Goal: Transaction & Acquisition: Purchase product/service

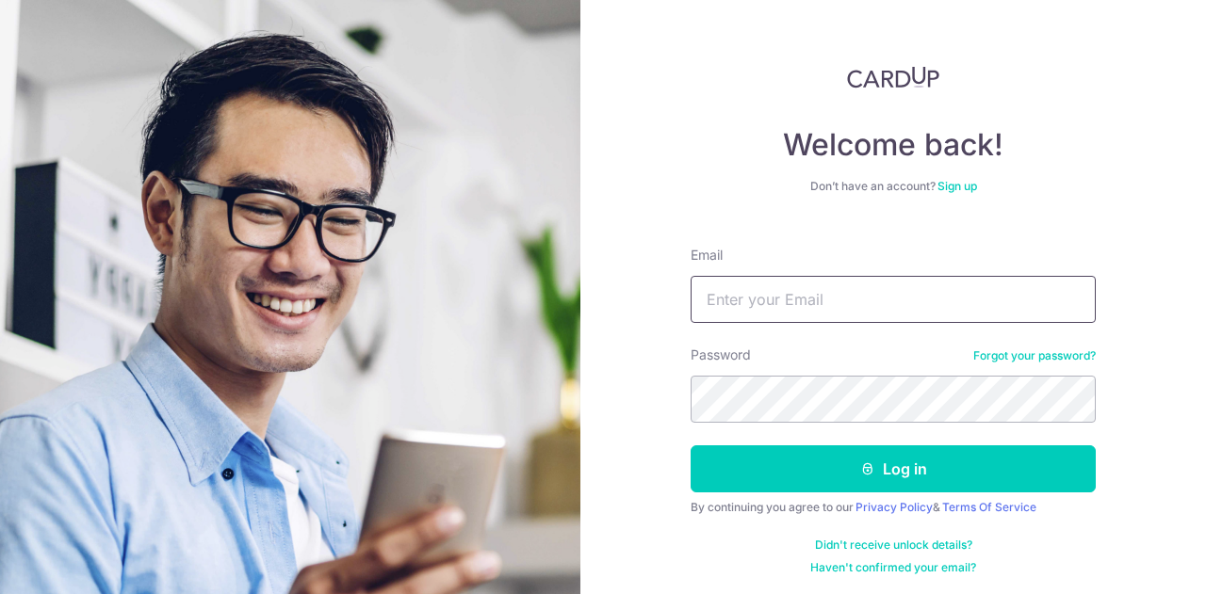
click at [754, 316] on input "Email" at bounding box center [892, 299] width 405 height 47
type input "[EMAIL_ADDRESS][DOMAIN_NAME]"
click at [690, 445] on button "Log in" at bounding box center [892, 468] width 405 height 47
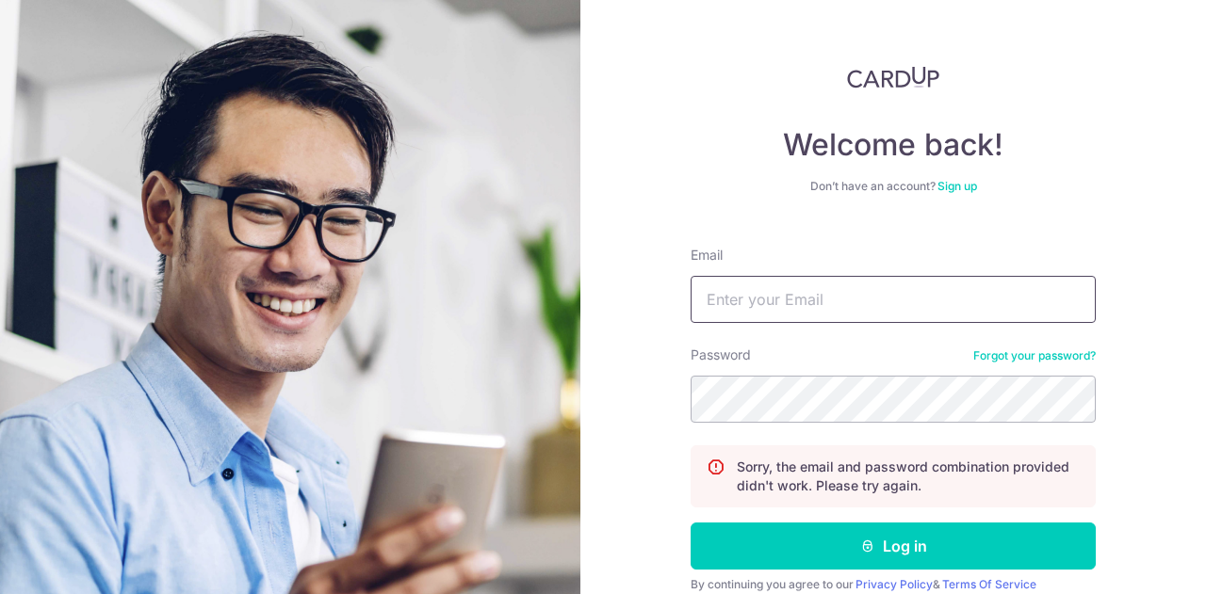
click at [755, 306] on input "Email" at bounding box center [892, 299] width 405 height 47
type input "jeanlimlh97@gmail.com"
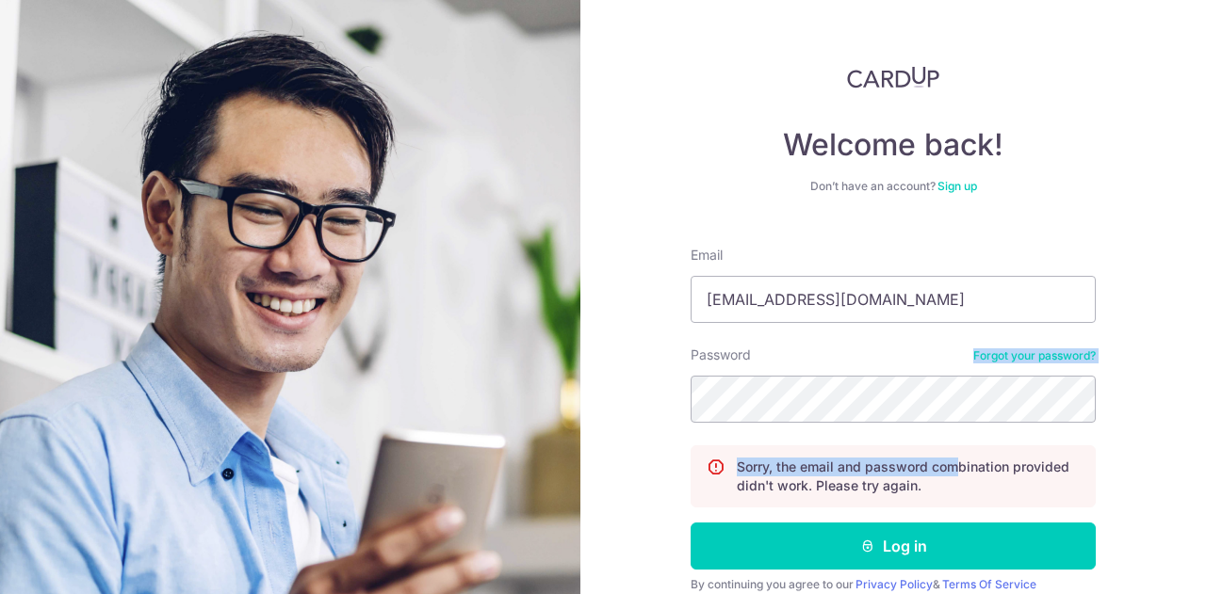
drag, startPoint x: 855, startPoint y: 342, endPoint x: 839, endPoint y: 425, distance: 84.4
click at [839, 425] on form "Email jeanlimlh97@gmail.com Password Forgot your password? Sorry, the email and…" at bounding box center [892, 442] width 405 height 421
click at [690, 523] on button "Log in" at bounding box center [892, 546] width 405 height 47
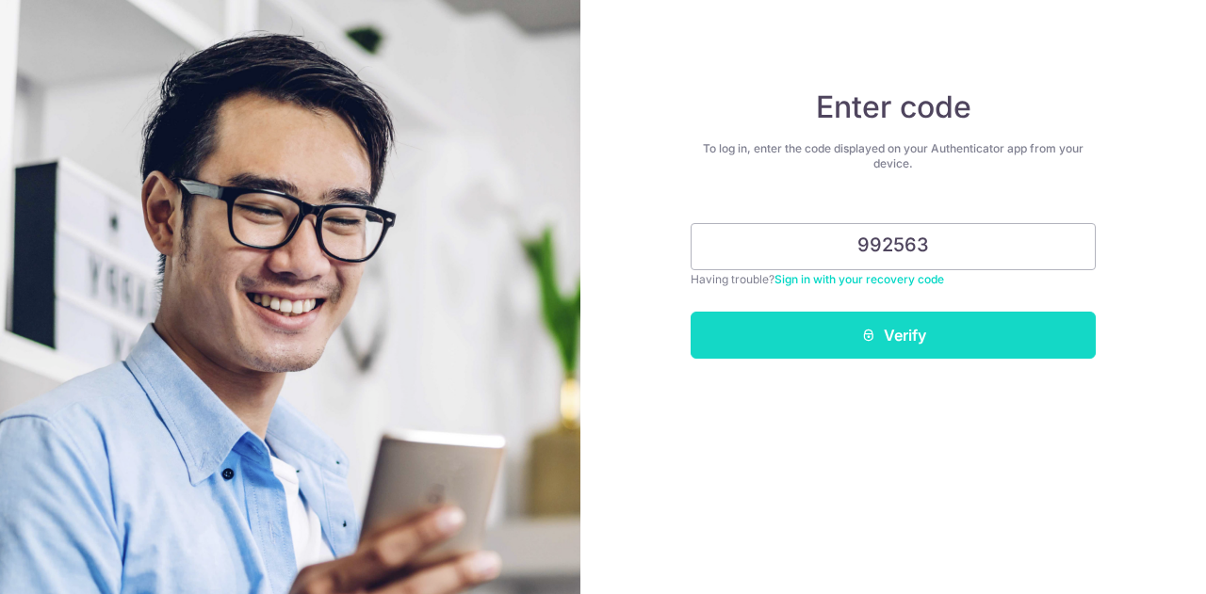
type input "992563"
click at [940, 332] on button "Verify" at bounding box center [892, 335] width 405 height 47
click at [886, 336] on button "Verify" at bounding box center [892, 335] width 405 height 47
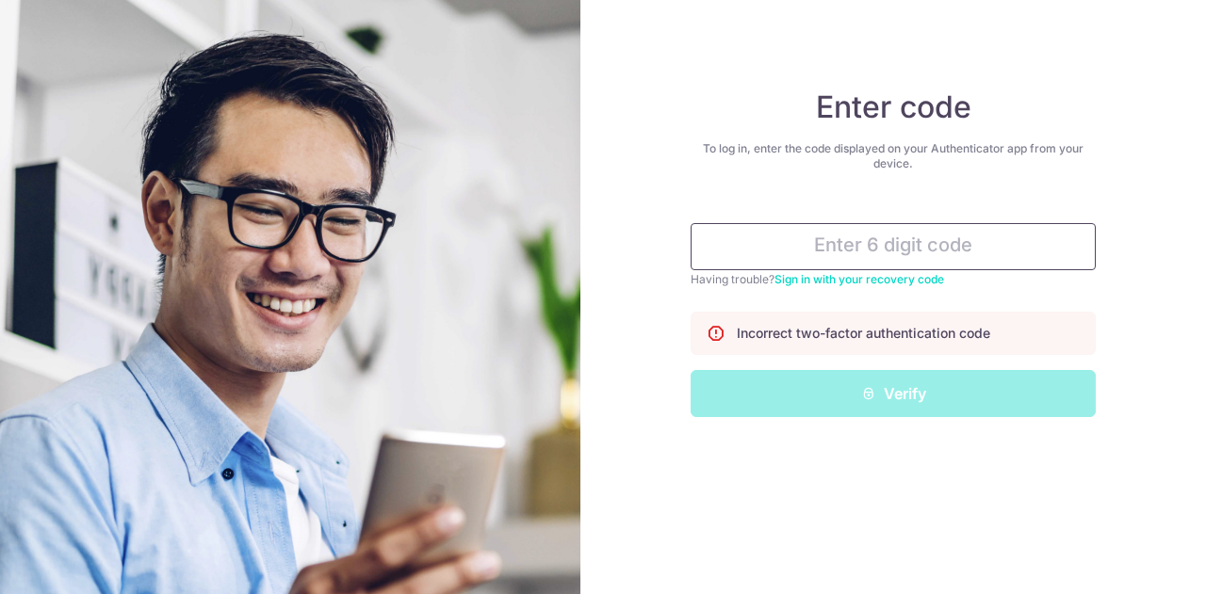
click at [878, 249] on input "text" at bounding box center [892, 246] width 405 height 47
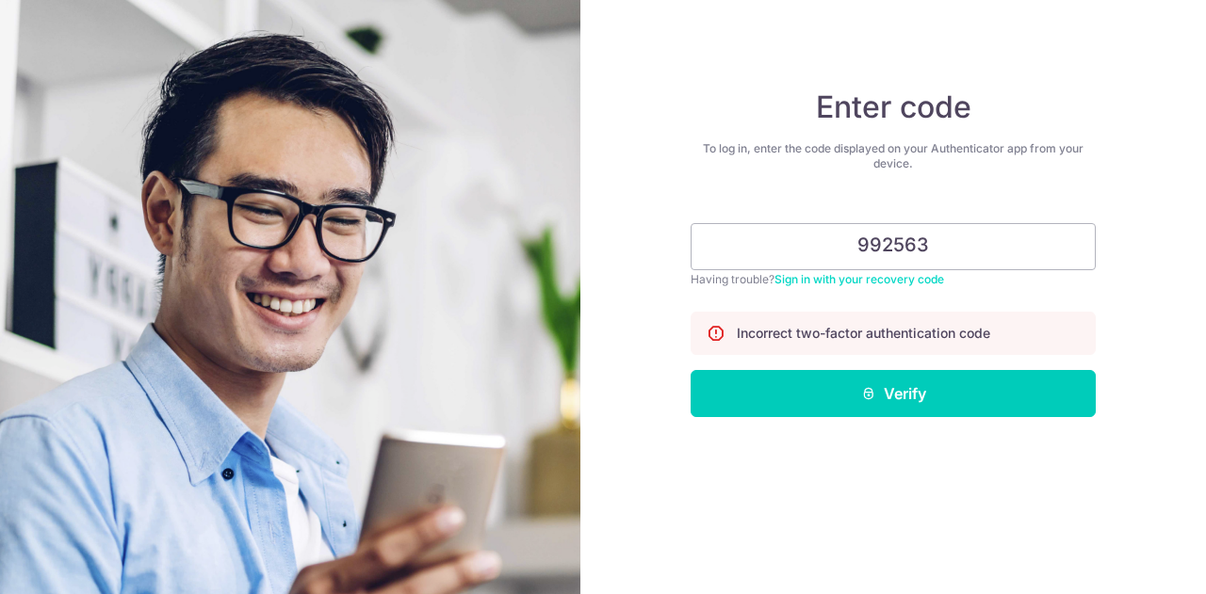
type input "992563"
click at [858, 416] on div "Enter code To log in, enter the code displayed on your Authenticator app from y…" at bounding box center [892, 297] width 625 height 594
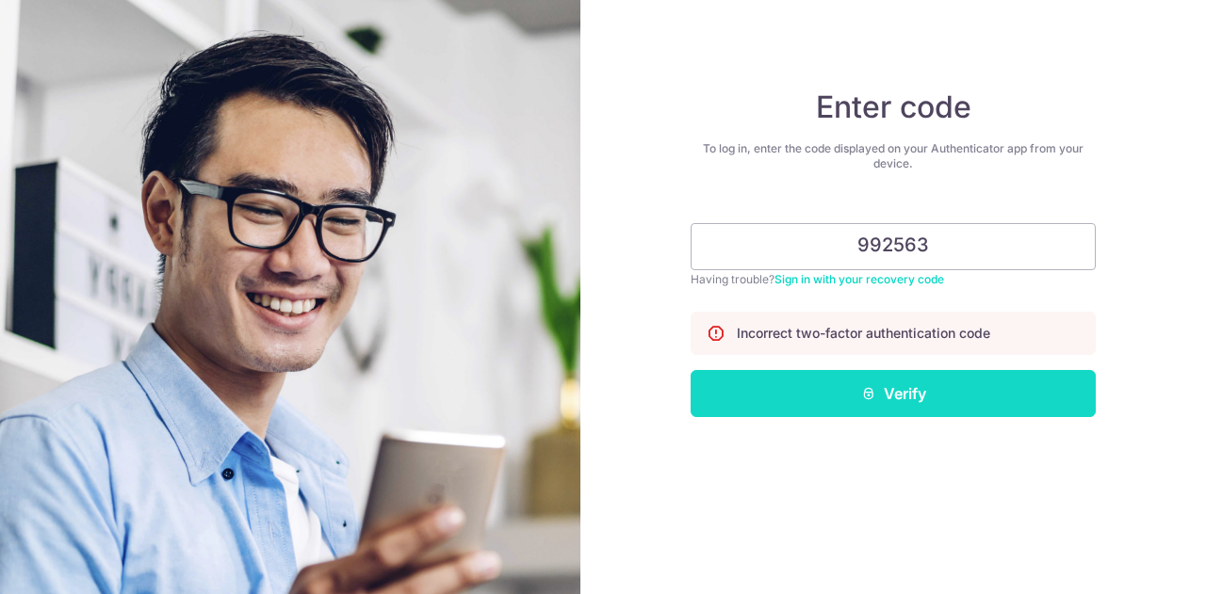
click at [857, 398] on button "Verify" at bounding box center [892, 393] width 405 height 47
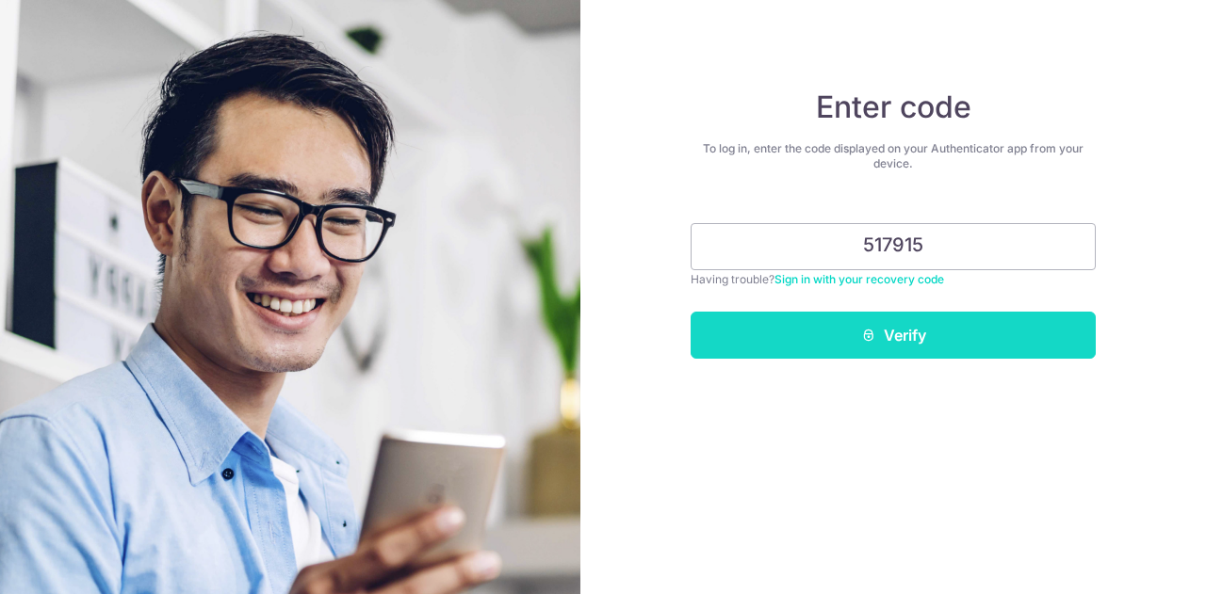
type input "517915"
click at [861, 333] on icon "submit" at bounding box center [868, 335] width 15 height 15
click at [817, 326] on button "Verify" at bounding box center [892, 335] width 405 height 47
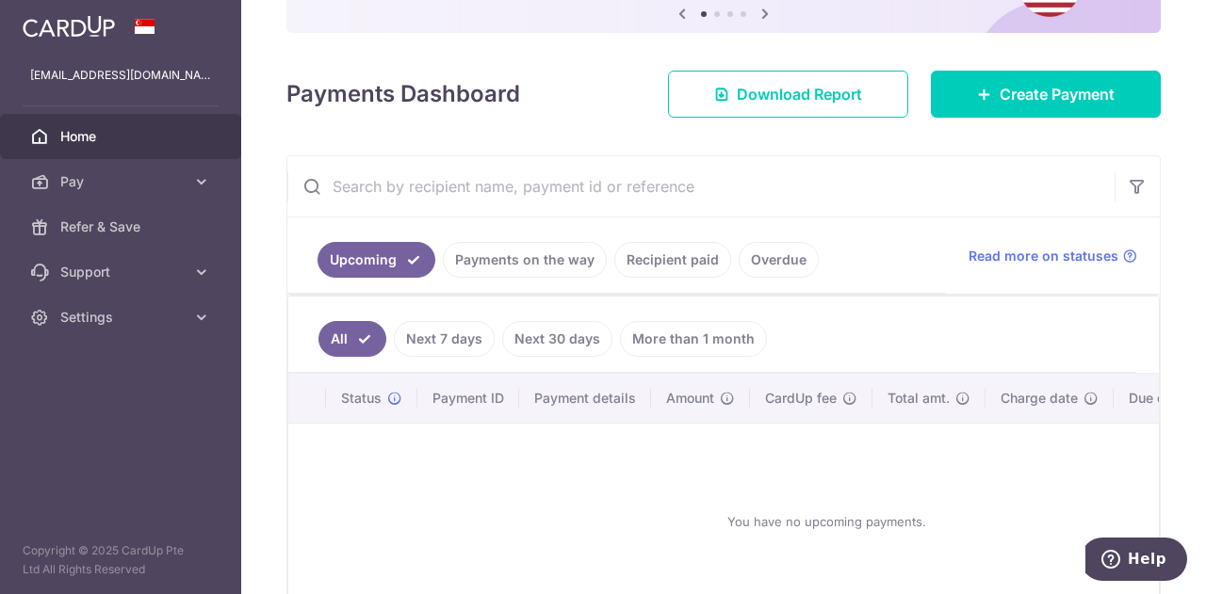
scroll to position [209, 0]
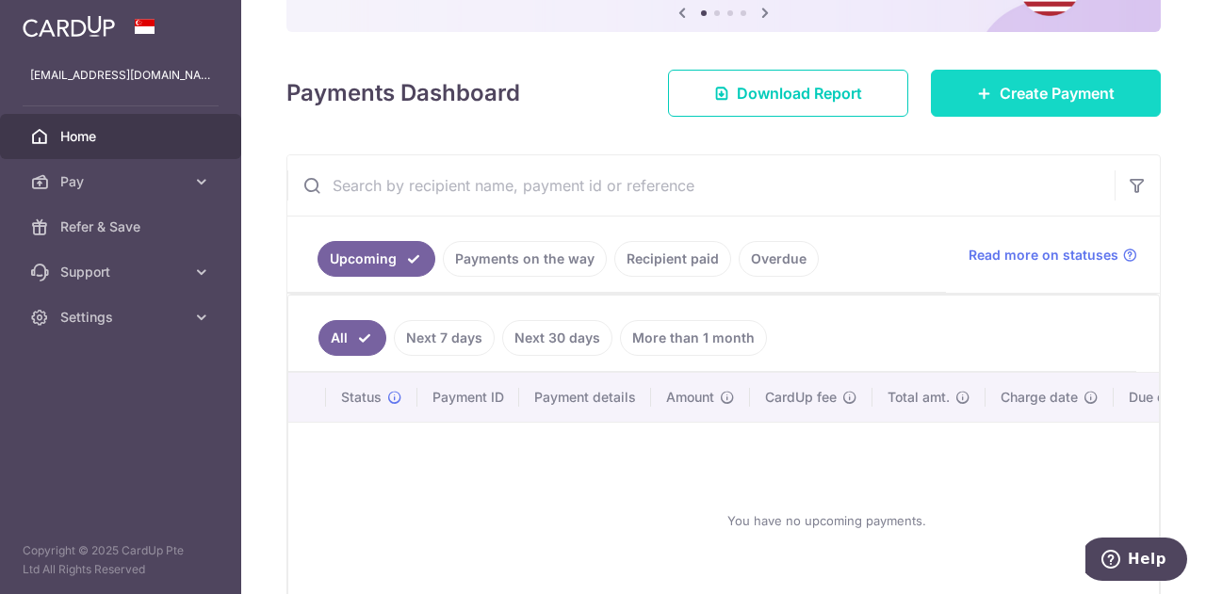
click at [999, 91] on span "Create Payment" at bounding box center [1056, 93] width 115 height 23
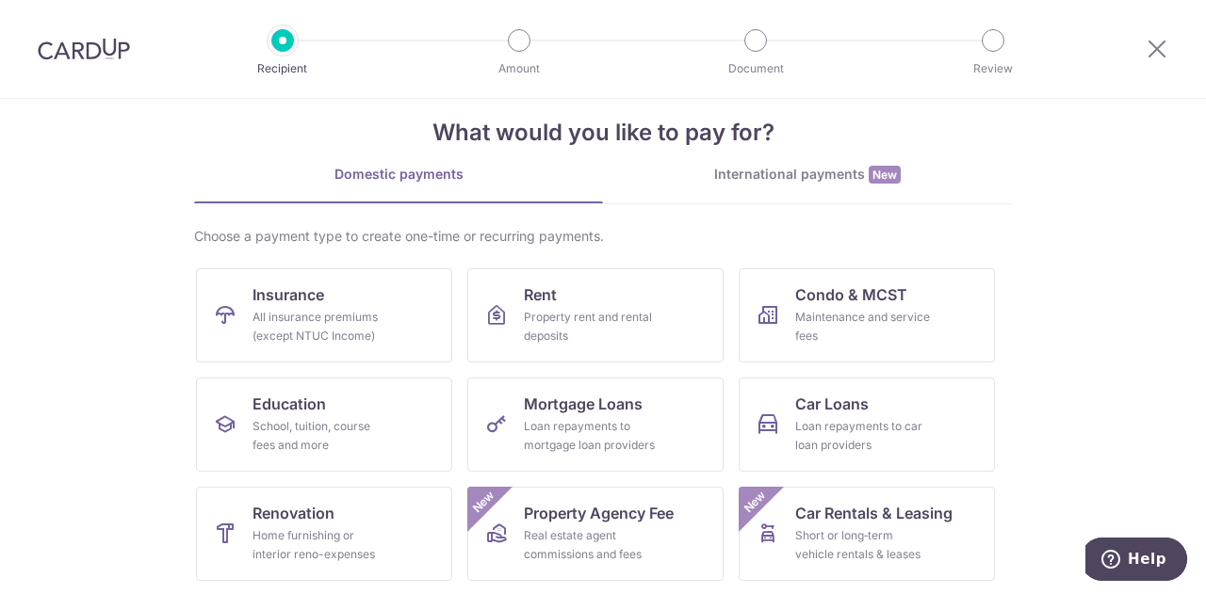
scroll to position [247, 0]
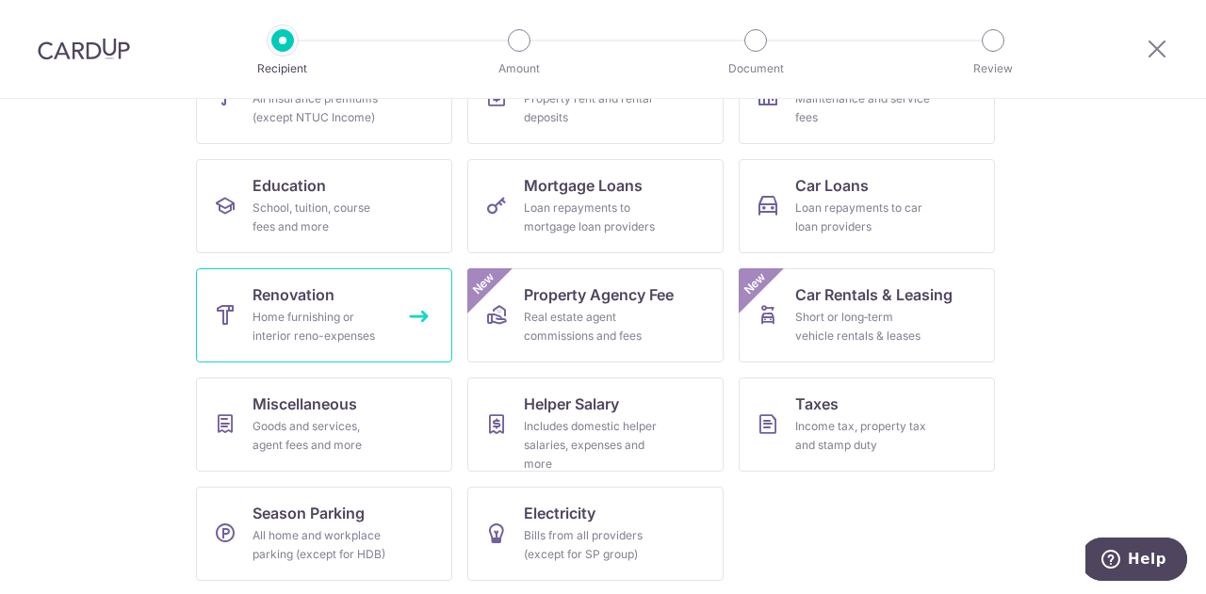
click at [301, 308] on div "Home furnishing or interior reno-expenses" at bounding box center [320, 327] width 136 height 38
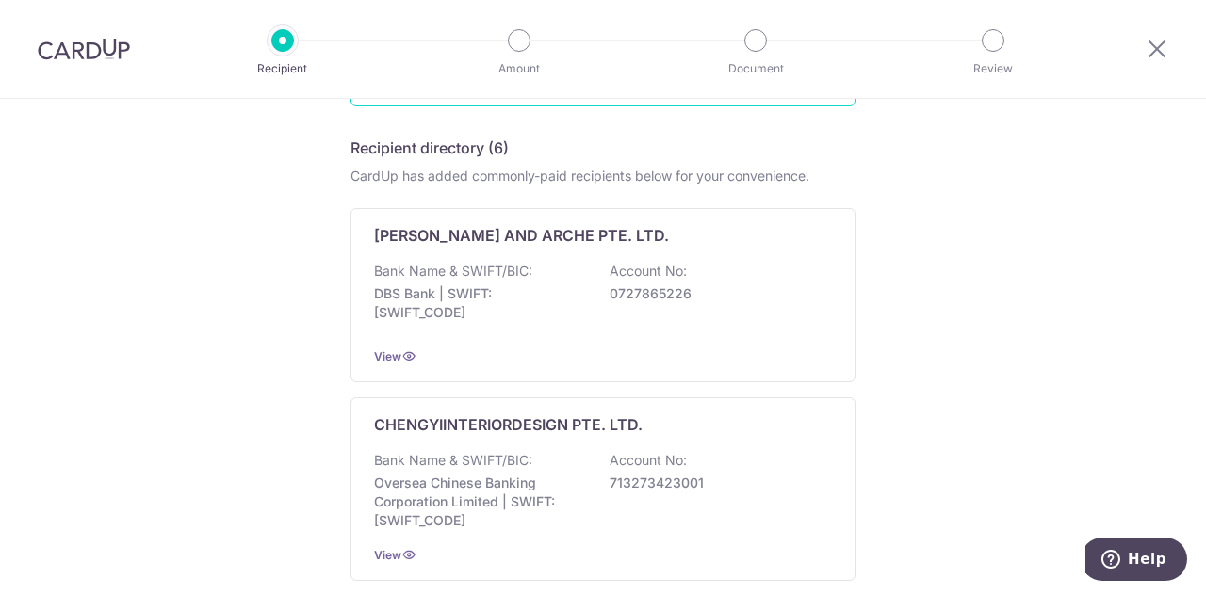
scroll to position [369, 0]
